Goal: Complete application form: Complete application form

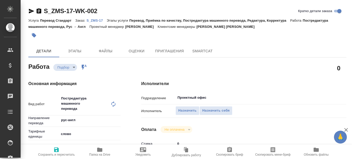
click at [99, 19] on p "S_ZMS-17" at bounding box center [97, 21] width 20 height 4
type textarea "x"
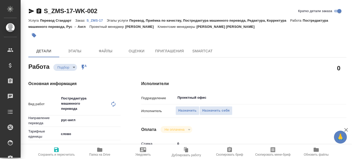
type textarea "x"
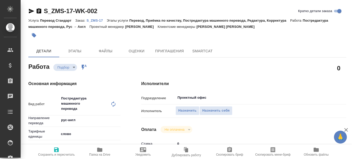
type textarea "x"
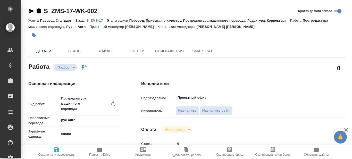
type textarea "x"
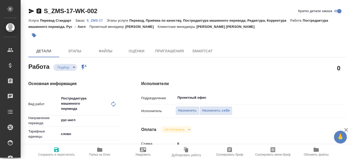
type textarea "x"
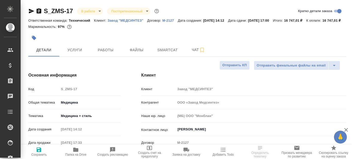
select select "RU"
type input "[PERSON_NAME]"
type input "Каирова Бэлла"
click at [75, 154] on span "Папка на Drive" at bounding box center [75, 155] width 21 height 4
type input "ООО «Завод Медсинтез»"
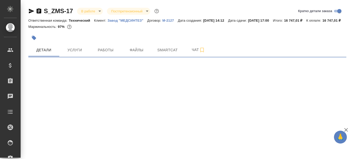
select select "RU"
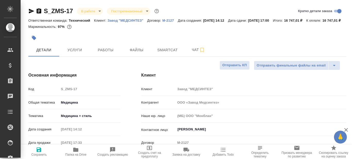
type textarea "x"
type input "ООО «Завод Медсинтез»"
type textarea "x"
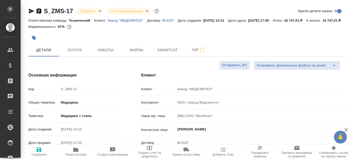
type textarea "x"
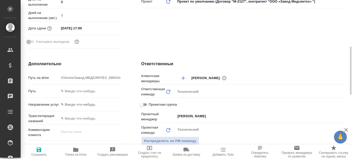
scroll to position [258, 0]
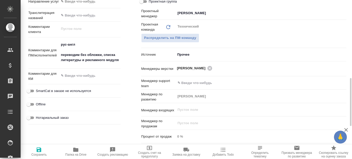
type input "ООО «Завод Медсинтез»"
type textarea "x"
type input "ООО «Завод Медсинтез»"
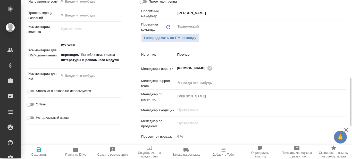
type textarea "x"
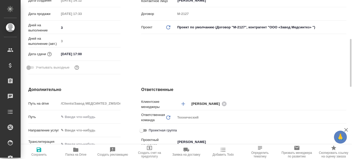
scroll to position [52, 0]
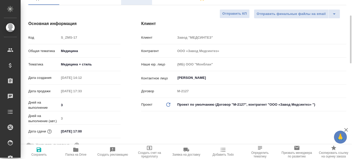
type input "ООО «Завод Медсинтез»"
type textarea "x"
type input "ООО «Завод Медсинтез»"
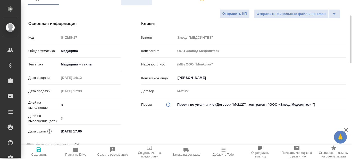
type textarea "x"
click at [81, 72] on body "🙏 .cls-1 fill:#fff; AWATERA Prazdnichnykh Olga Клиенты Спецификации Заказы 0 Ча…" at bounding box center [176, 79] width 352 height 159
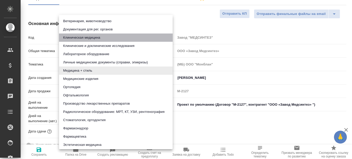
click at [103, 38] on li "Клиническая медицина" at bounding box center [116, 37] width 114 height 8
type input "6012b22f65f4b37c408fd6e5"
type input "ООО «Завод Медсинтез»"
type textarea "x"
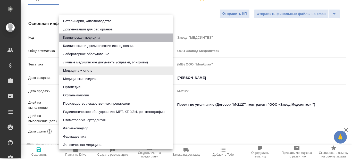
type textarea "x"
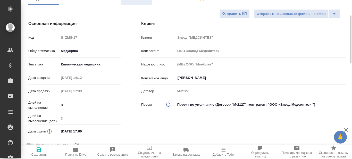
type input "ООО «Завод Медсинтез»"
type textarea "x"
type input "ООО «Завод Медсинтез»"
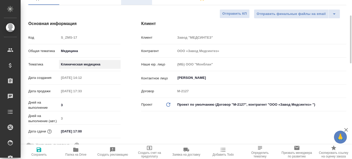
type textarea "x"
click at [88, 70] on body "🙏 .cls-1 fill:#fff; AWATERA Prazdnichnykh Olga Клиенты Спецификации Заказы 0 Ча…" at bounding box center [176, 79] width 352 height 159
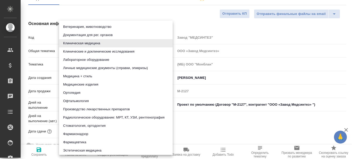
scroll to position [2, 0]
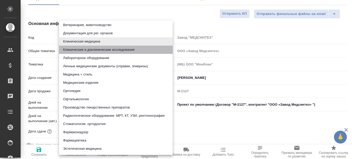
click at [104, 50] on li "Клинические и доклинические исследования" at bounding box center [116, 50] width 114 height 8
type input "5a8b8b956a9677013d343d9e"
type input "ООО «Завод Медсинтез»"
type textarea "x"
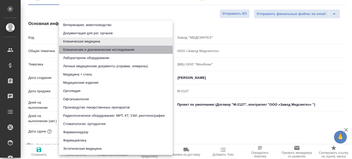
type textarea "x"
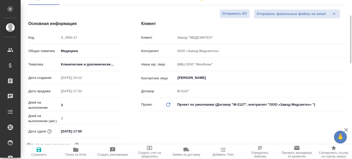
click at [38, 152] on icon "button" at bounding box center [39, 149] width 5 height 5
type input "ООО «Завод Медсинтез»"
type textarea "x"
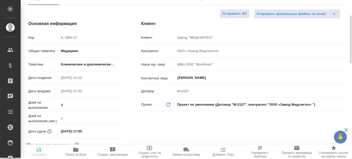
type input "ООО «Завод Медсинтез»"
type textarea "x"
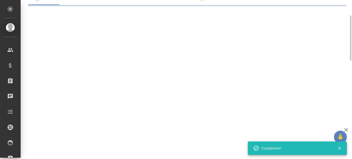
select select "RU"
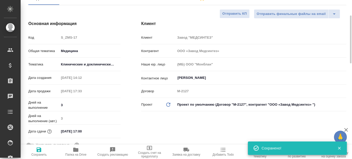
type textarea "x"
type input "ООО «Завод Медсинтез»"
type textarea "x"
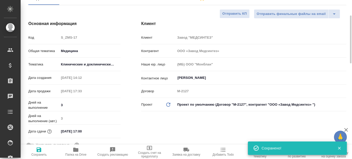
type textarea "x"
type input "ООО «Завод Медсинтез»"
type textarea "x"
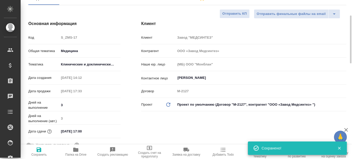
type textarea "x"
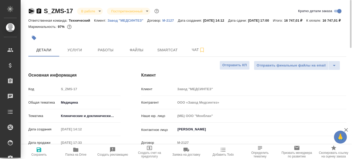
click at [30, 11] on icon "button" at bounding box center [31, 11] width 6 height 6
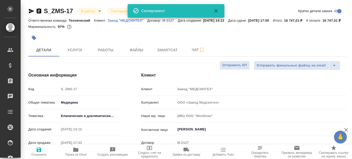
type input "ООО «Завод Медсинтез»"
type textarea "x"
type input "ООО «Завод Медсинтез»"
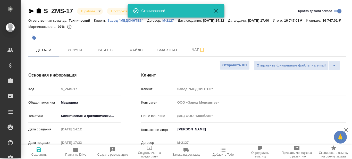
type textarea "x"
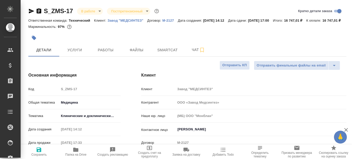
type input "ООО «Завод Медсинтез»"
type textarea "x"
type input "ООО «Завод Медсинтез»"
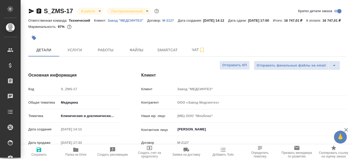
type textarea "x"
